Goal: Transaction & Acquisition: Purchase product/service

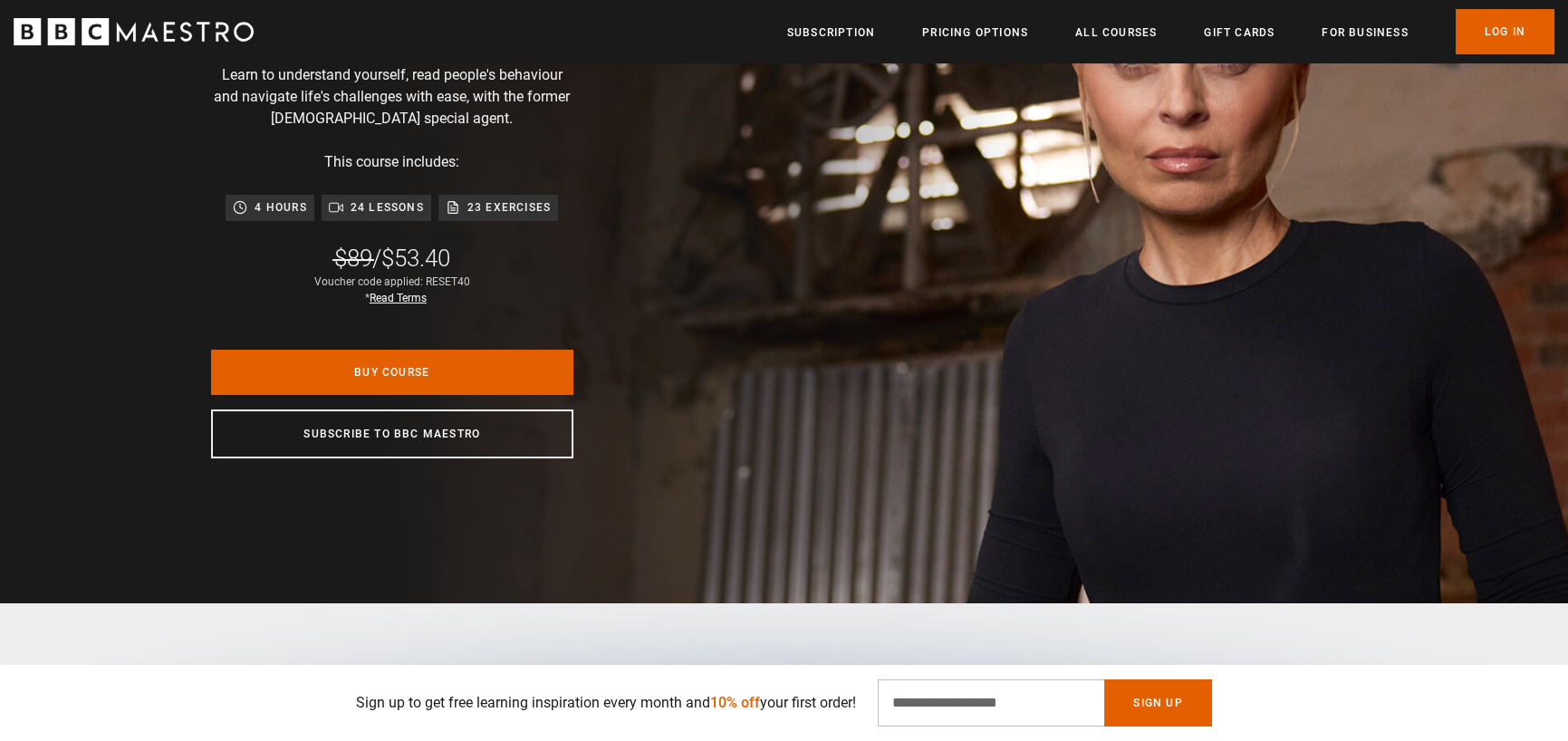
scroll to position [362, 0]
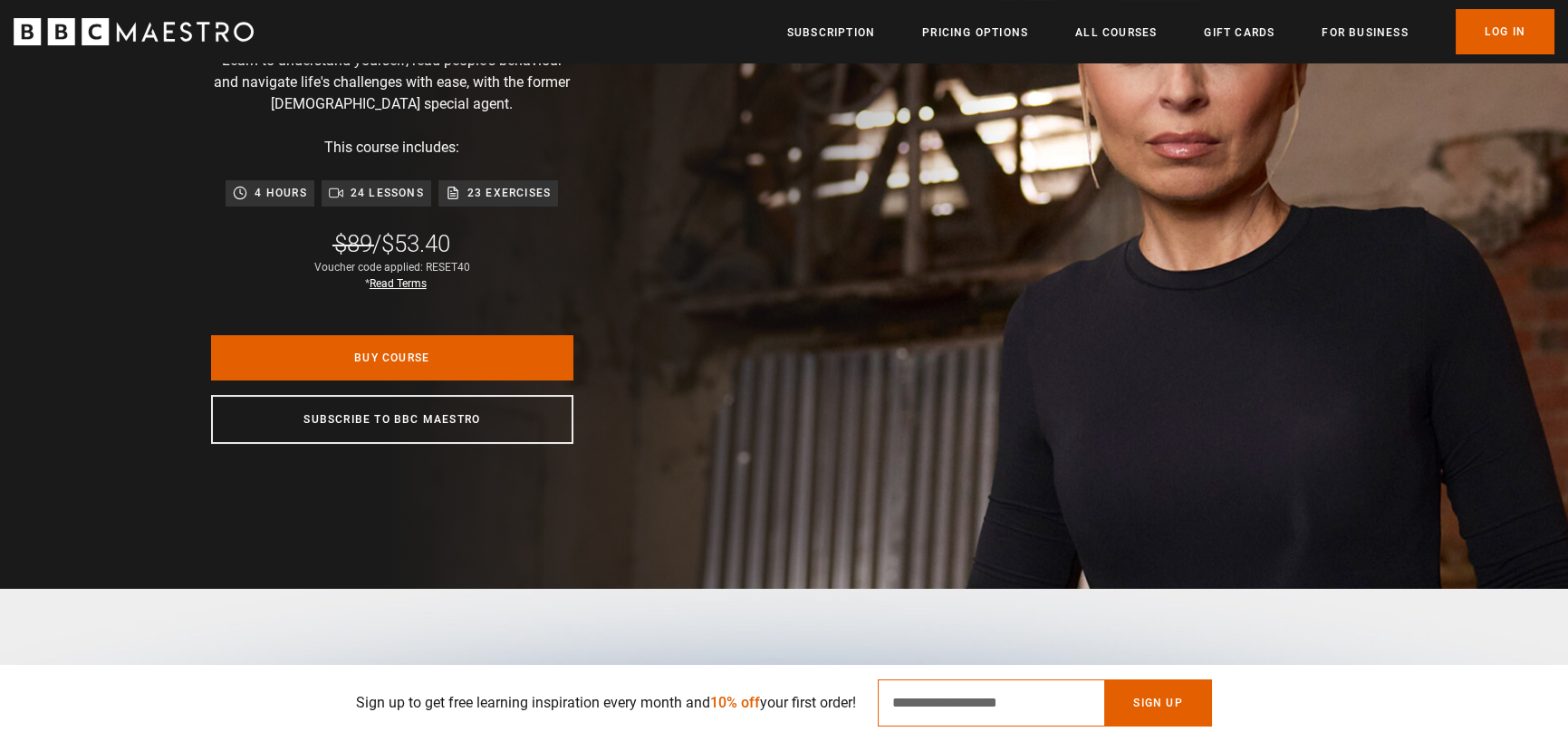
click at [1010, 699] on input "Email Address" at bounding box center [991, 703] width 227 height 47
type input "**********"
click at [1199, 711] on button "Sign Up" at bounding box center [1157, 703] width 107 height 47
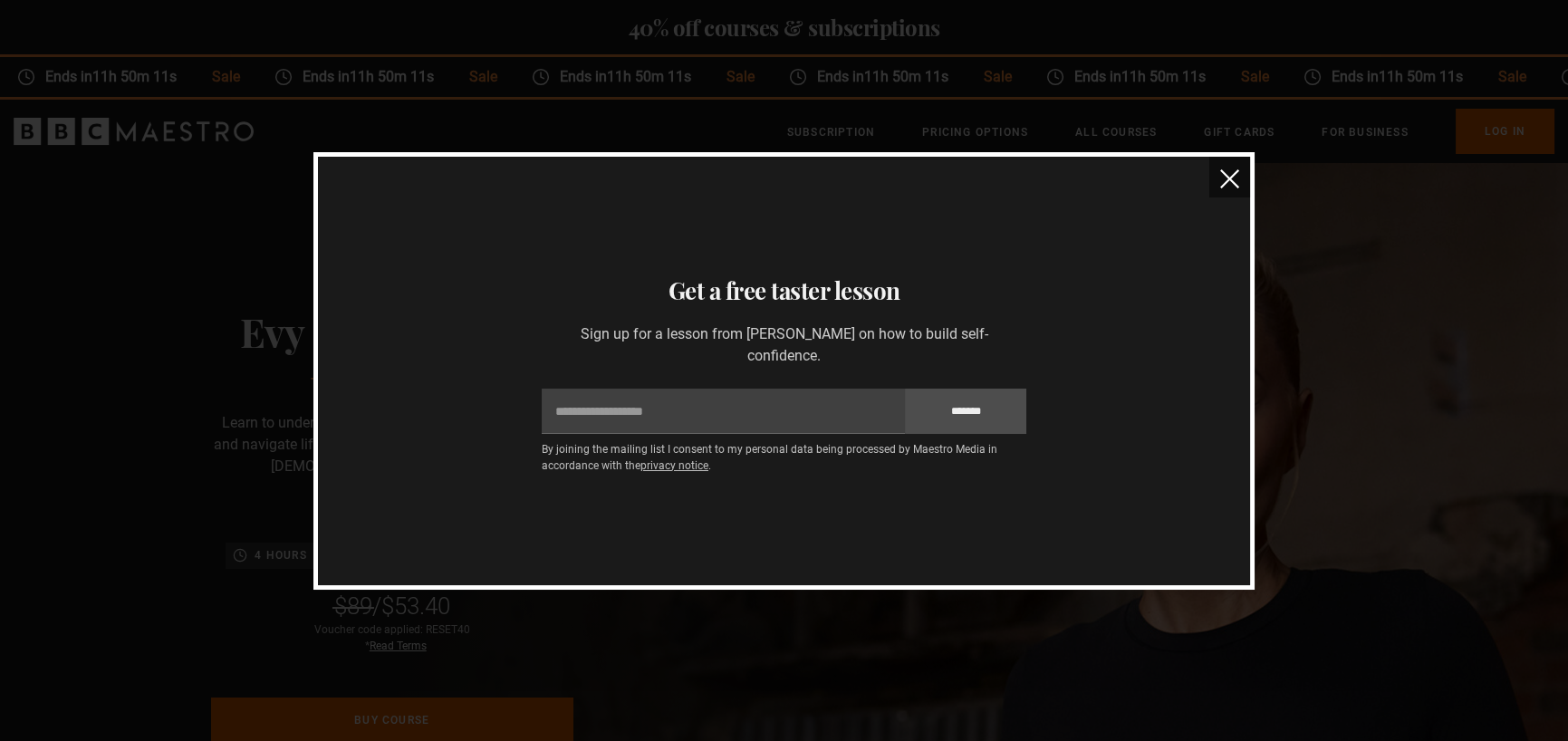
scroll to position [0, 950]
click at [1236, 171] on img "close" at bounding box center [1230, 179] width 19 height 19
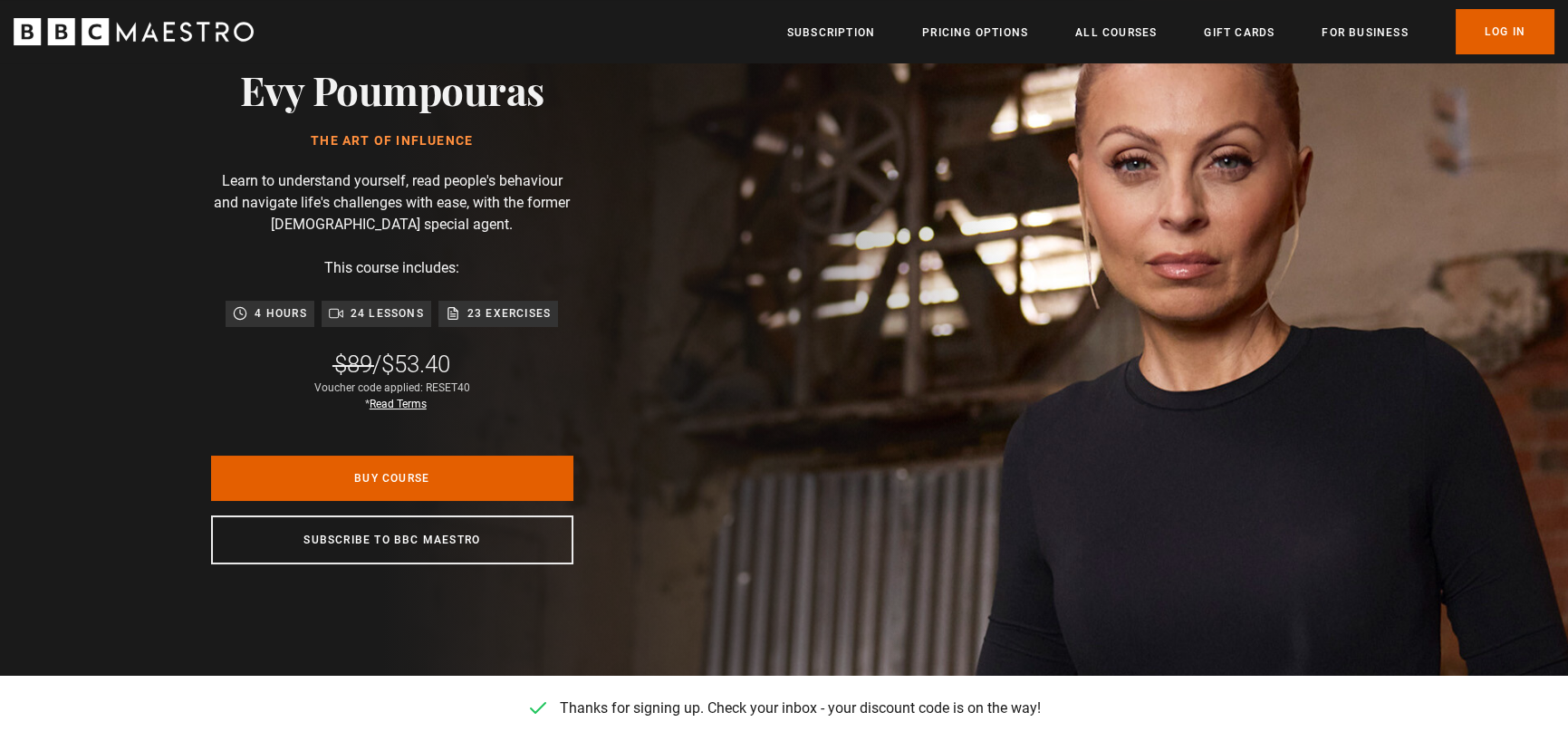
scroll to position [272, 0]
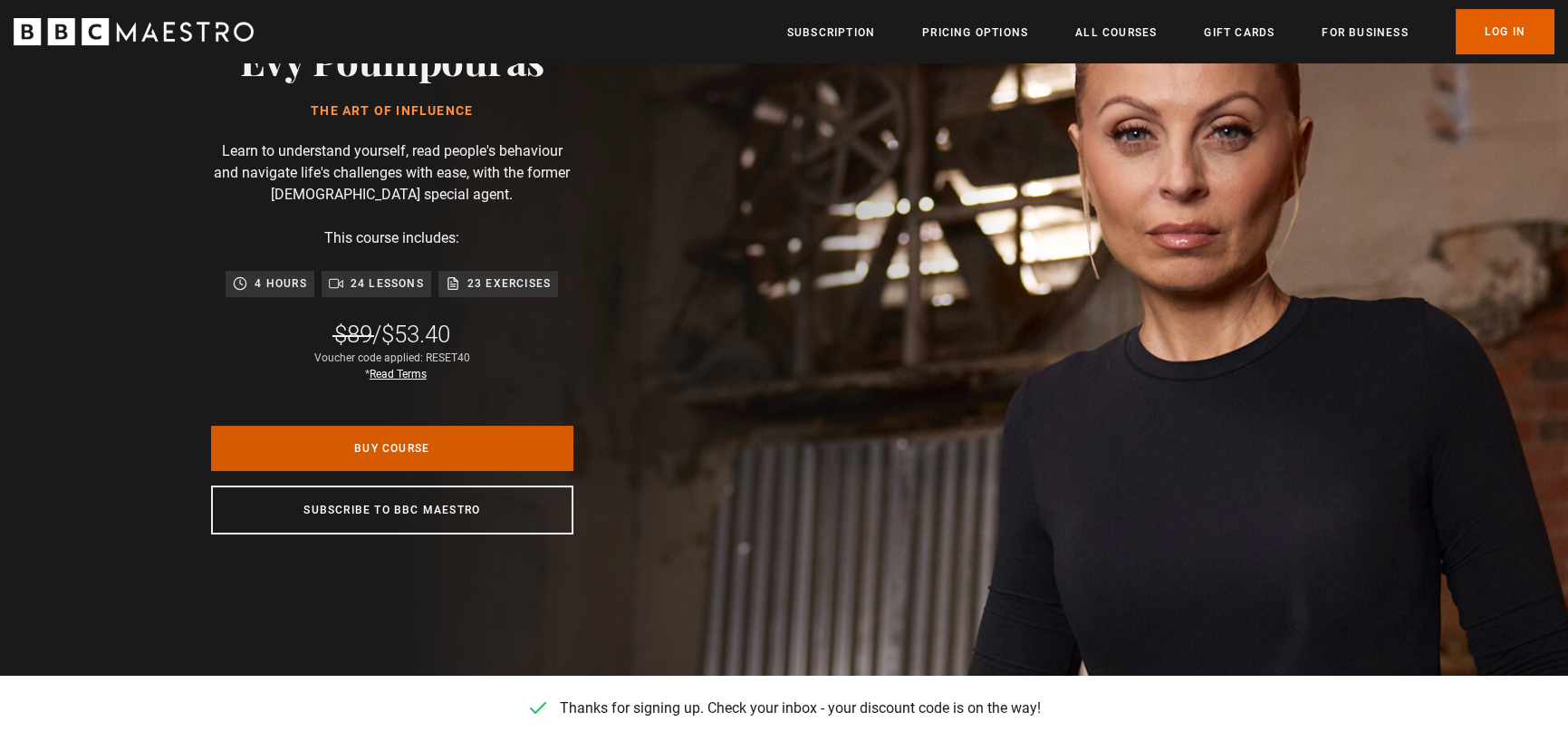
click at [312, 435] on link "Buy Course" at bounding box center [391, 449] width 362 height 45
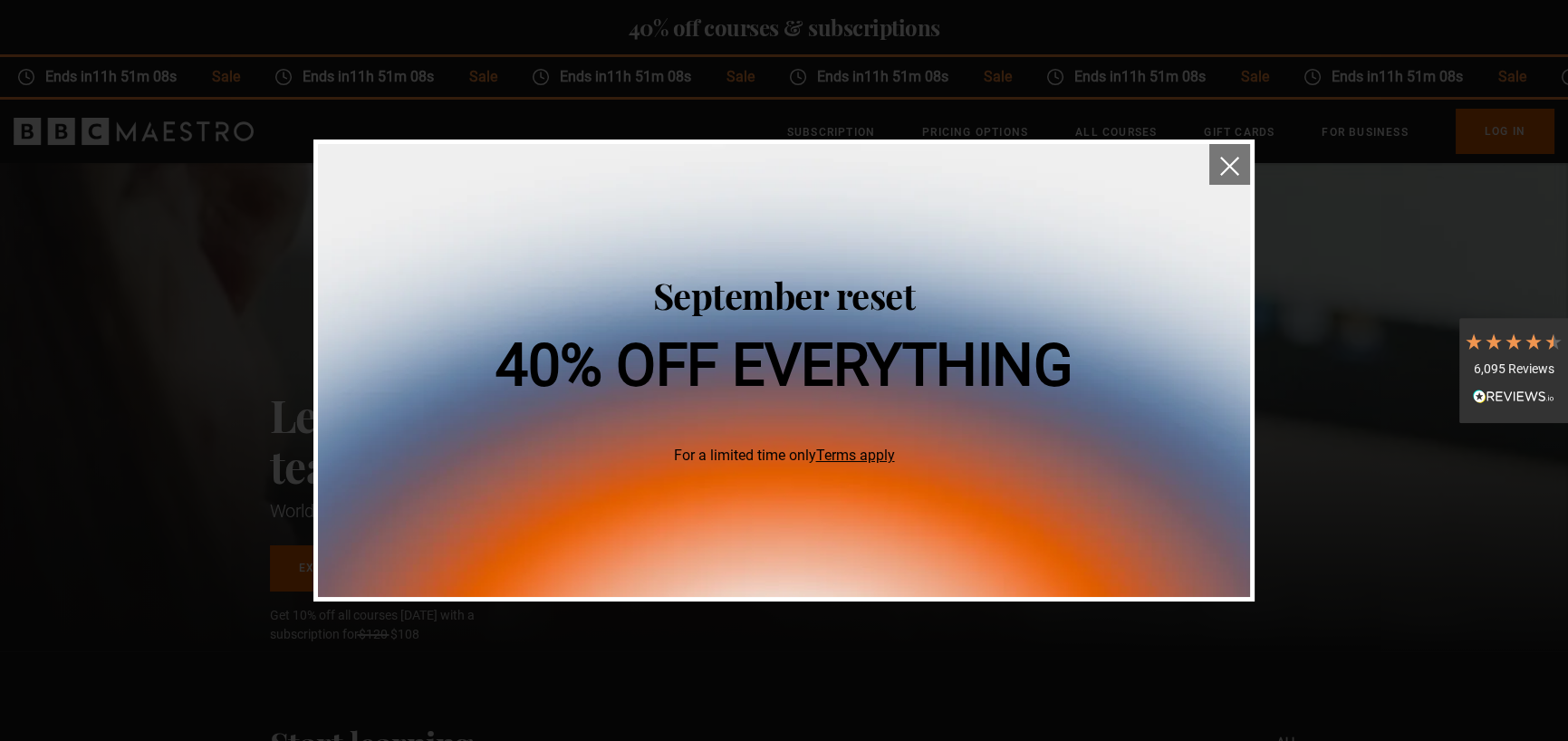
click at [1232, 165] on img "close" at bounding box center [1230, 166] width 19 height 19
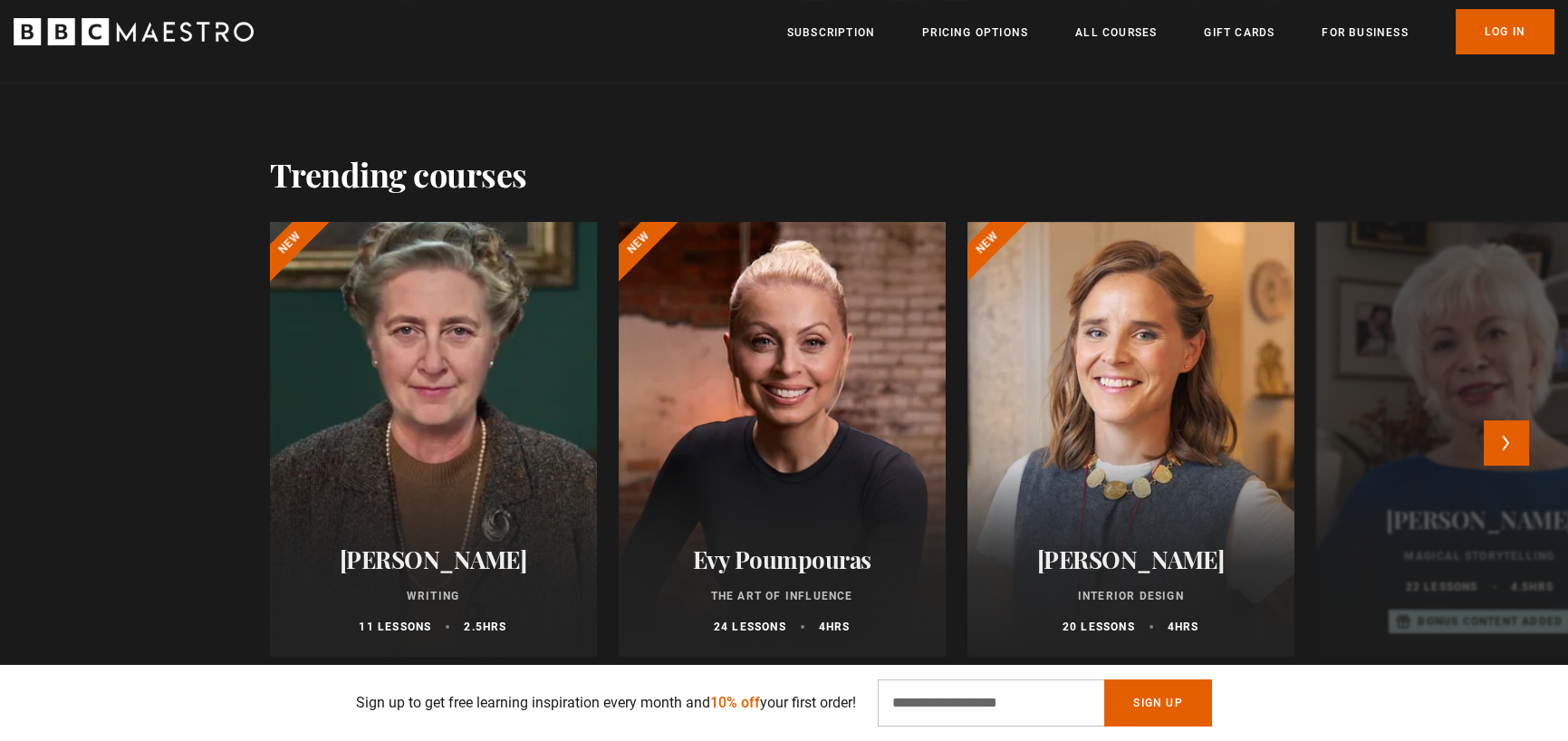
scroll to position [906, 0]
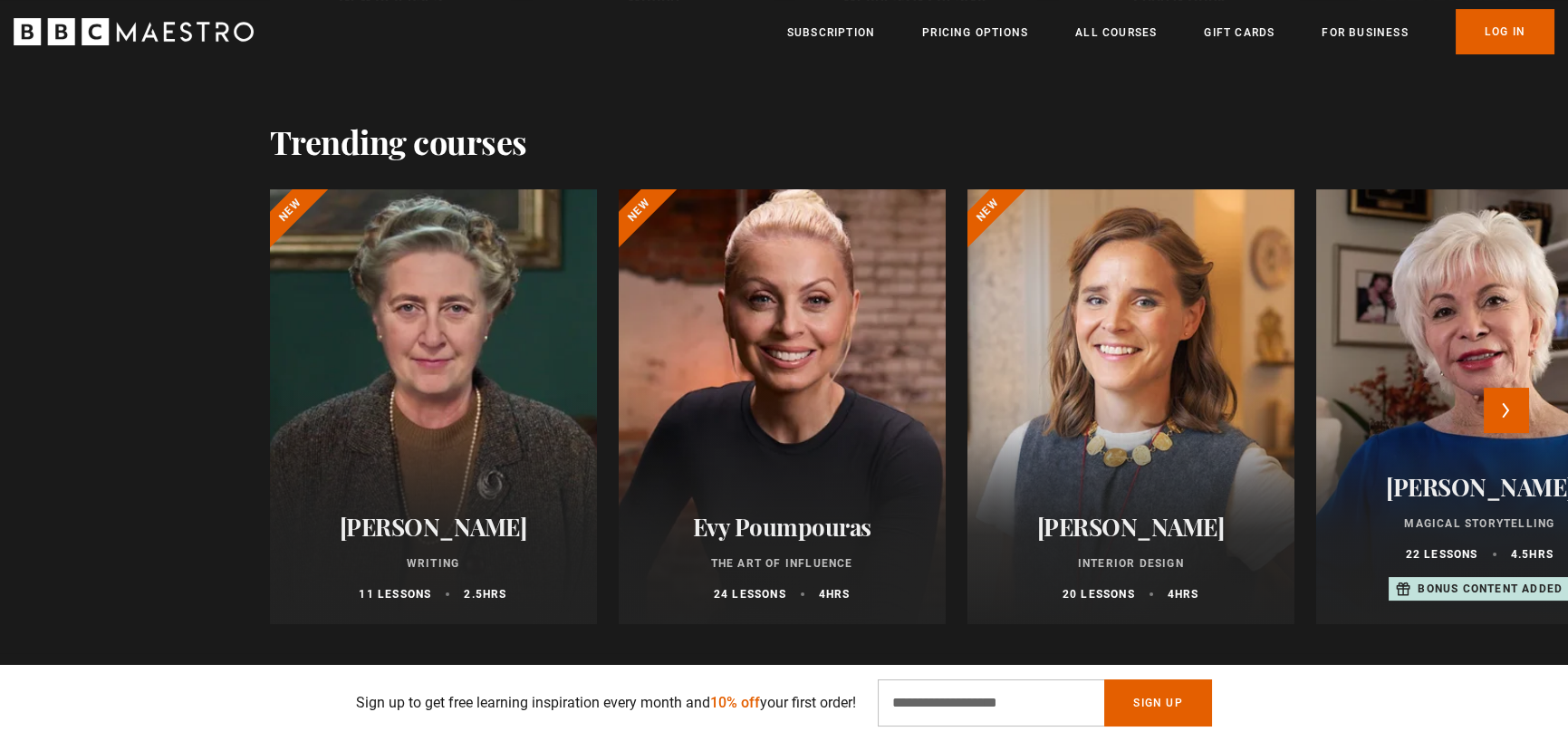
click at [756, 354] on div at bounding box center [782, 406] width 360 height 478
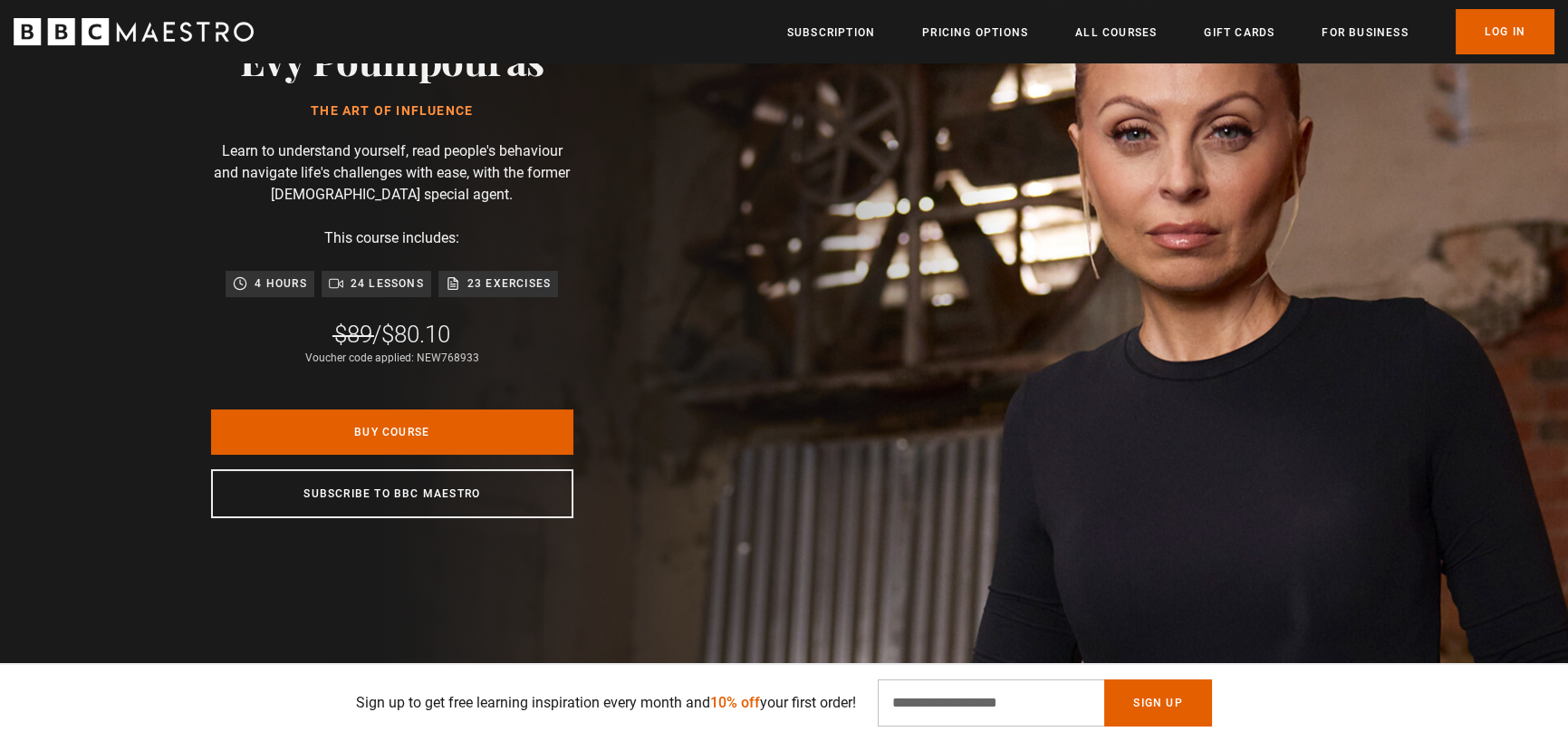
scroll to position [0, 236]
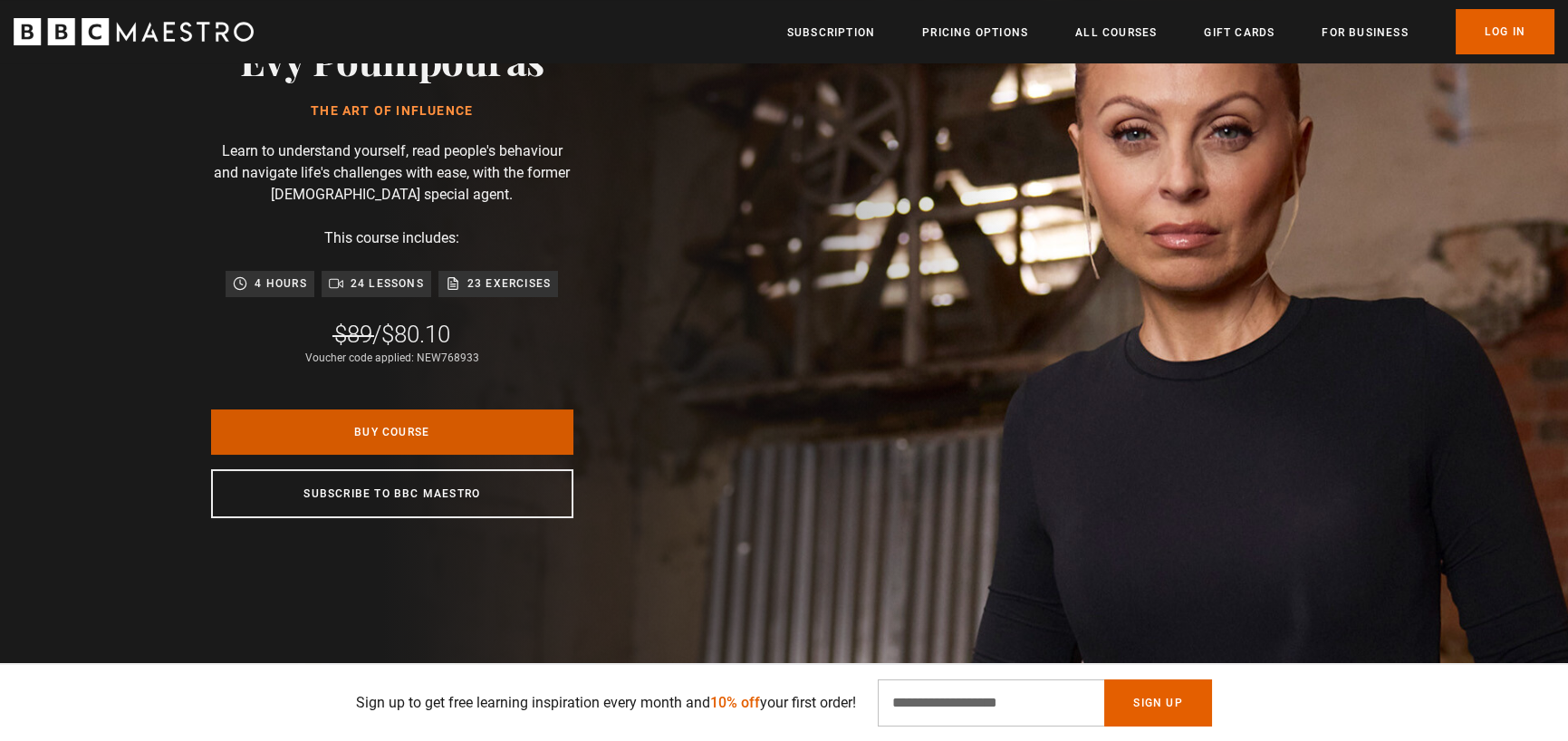
click at [379, 425] on link "Buy Course" at bounding box center [391, 432] width 362 height 45
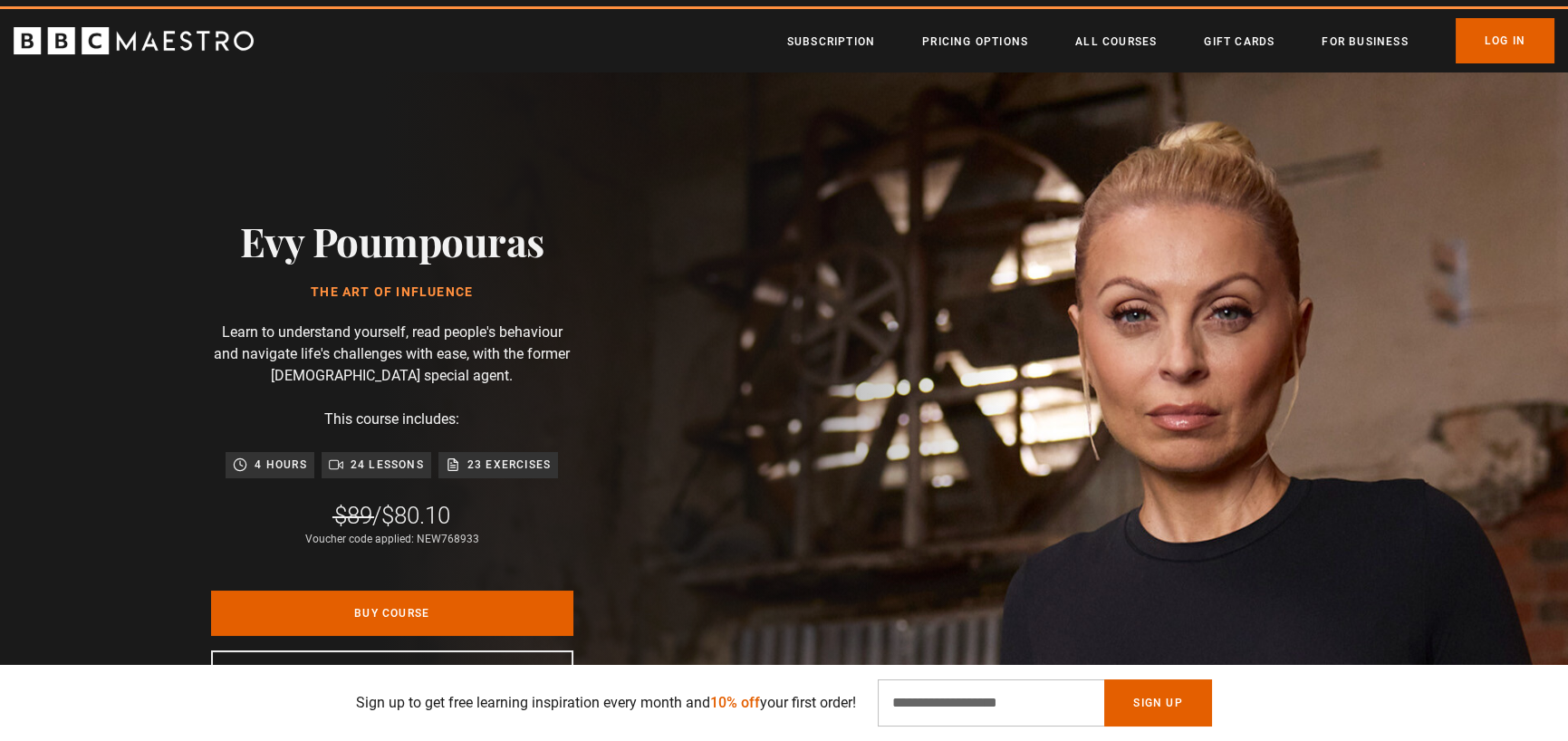
scroll to position [0, 712]
